Goal: Transaction & Acquisition: Subscribe to service/newsletter

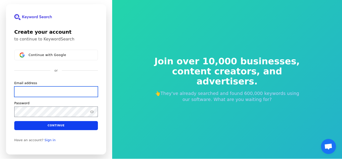
click at [67, 91] on input "Email address" at bounding box center [56, 91] width 84 height 11
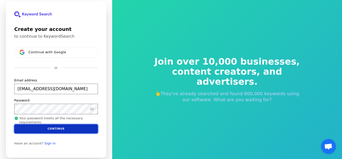
click at [51, 131] on button "Continue" at bounding box center [56, 128] width 84 height 9
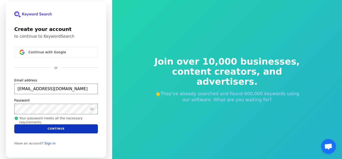
type input "[EMAIL_ADDRESS][DOMAIN_NAME]"
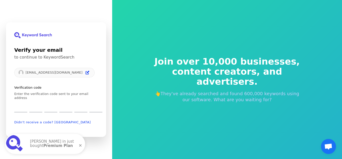
type input "1"
type input "2"
type input "6"
type input "4"
type input "6"
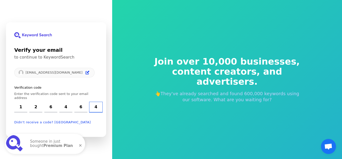
type input "4"
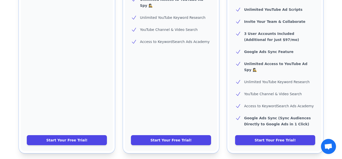
scroll to position [223, 0]
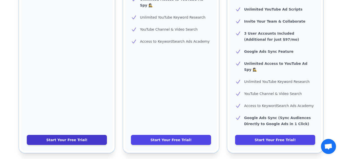
click at [88, 135] on link "Start Your Free Trial!" at bounding box center [67, 140] width 80 height 10
